Goal: Transaction & Acquisition: Register for event/course

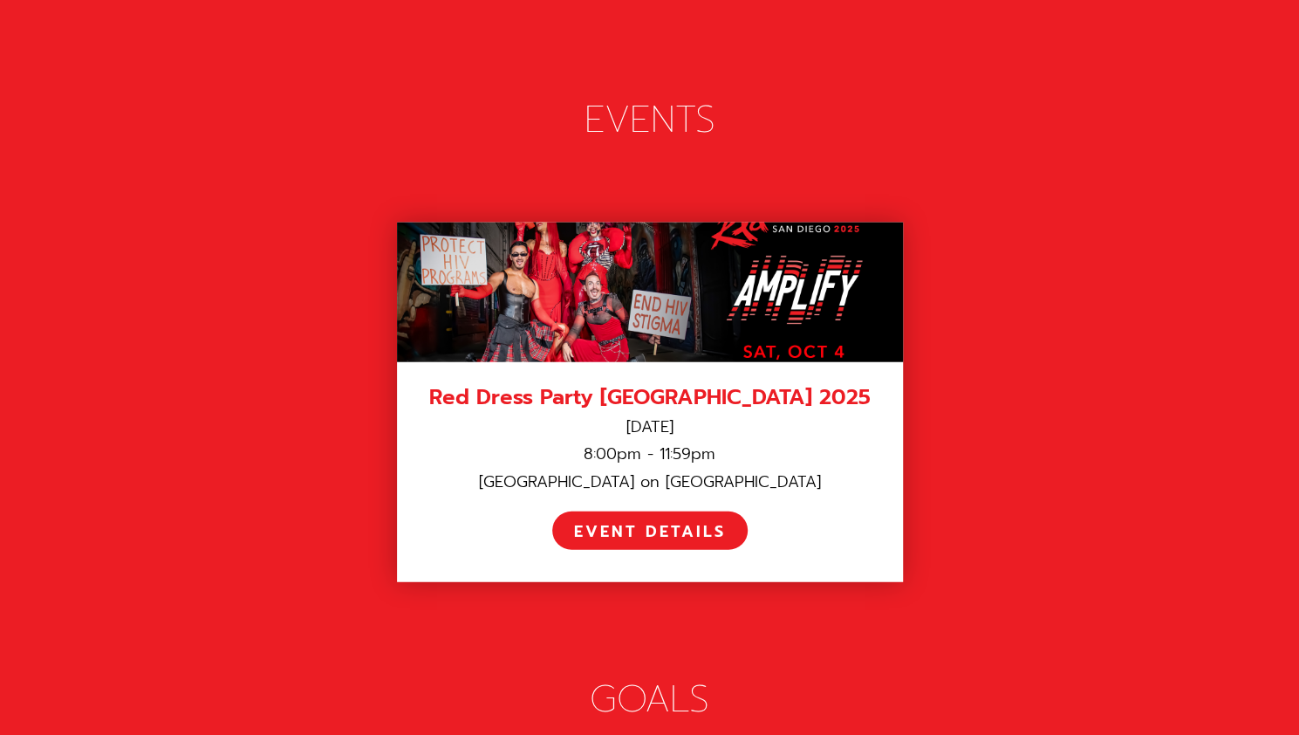
scroll to position [2331, 0]
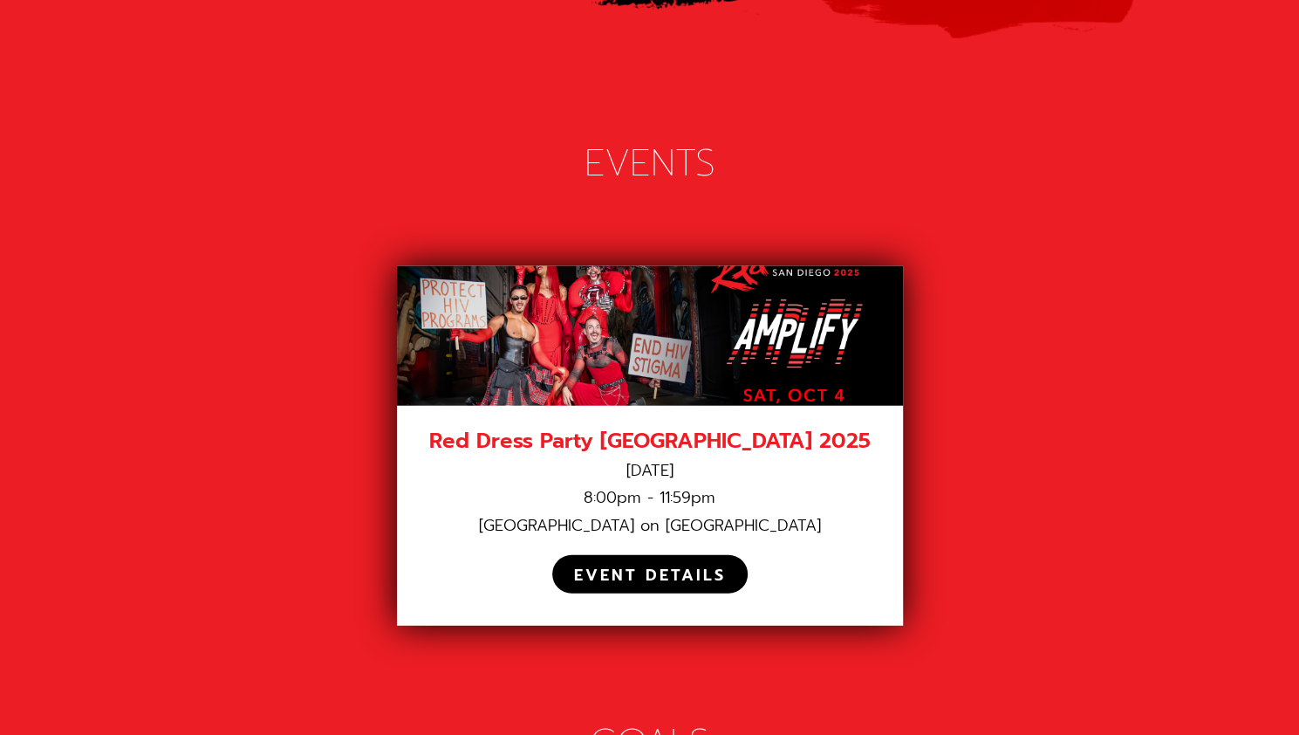
click at [696, 565] on div "EVENT DETAILS" at bounding box center [650, 575] width 152 height 20
click at [613, 565] on div "EVENT DETAILS" at bounding box center [650, 575] width 152 height 20
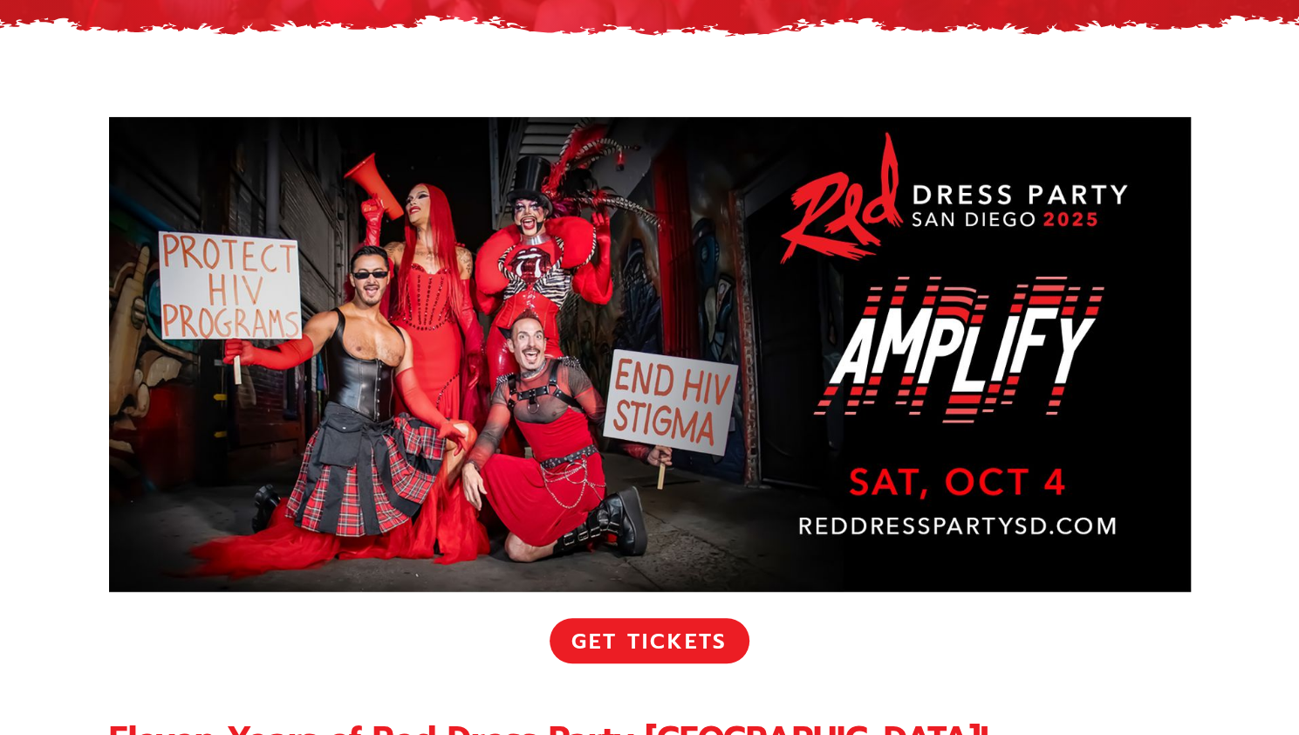
scroll to position [290, 0]
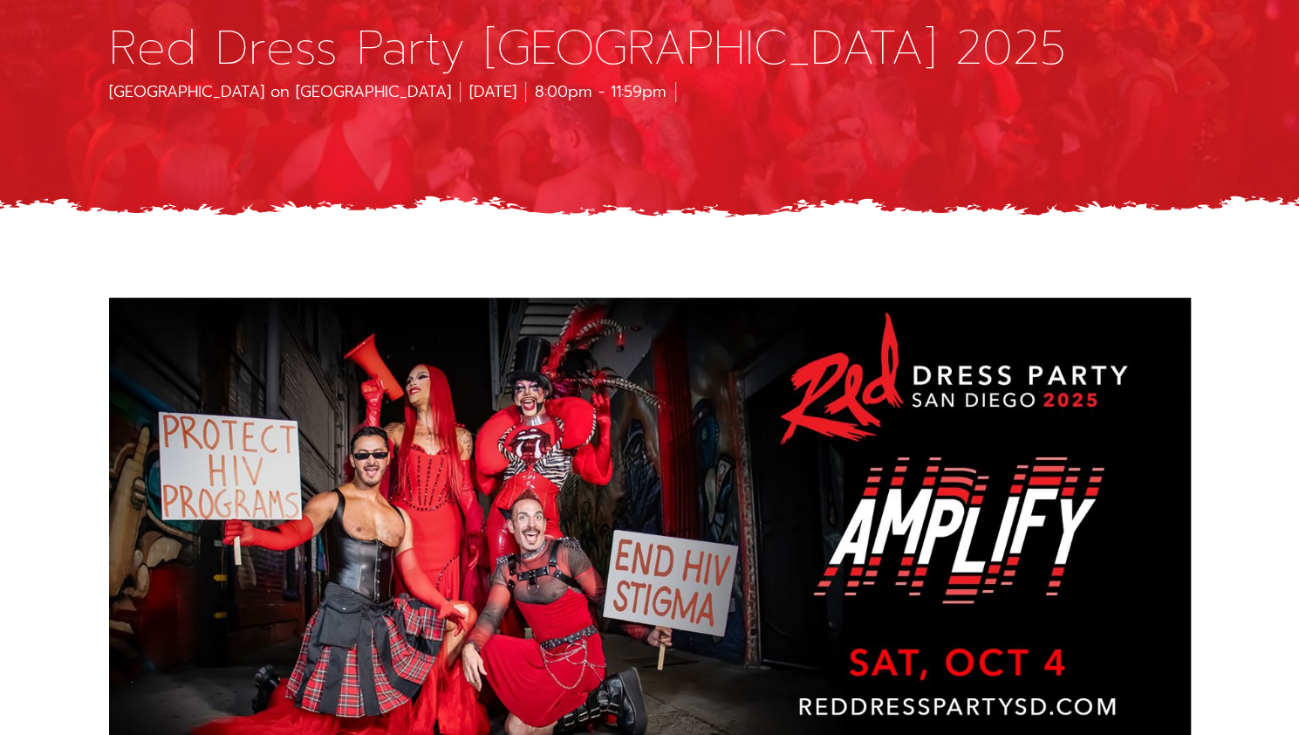
scroll to position [114, 0]
